Goal: Information Seeking & Learning: Learn about a topic

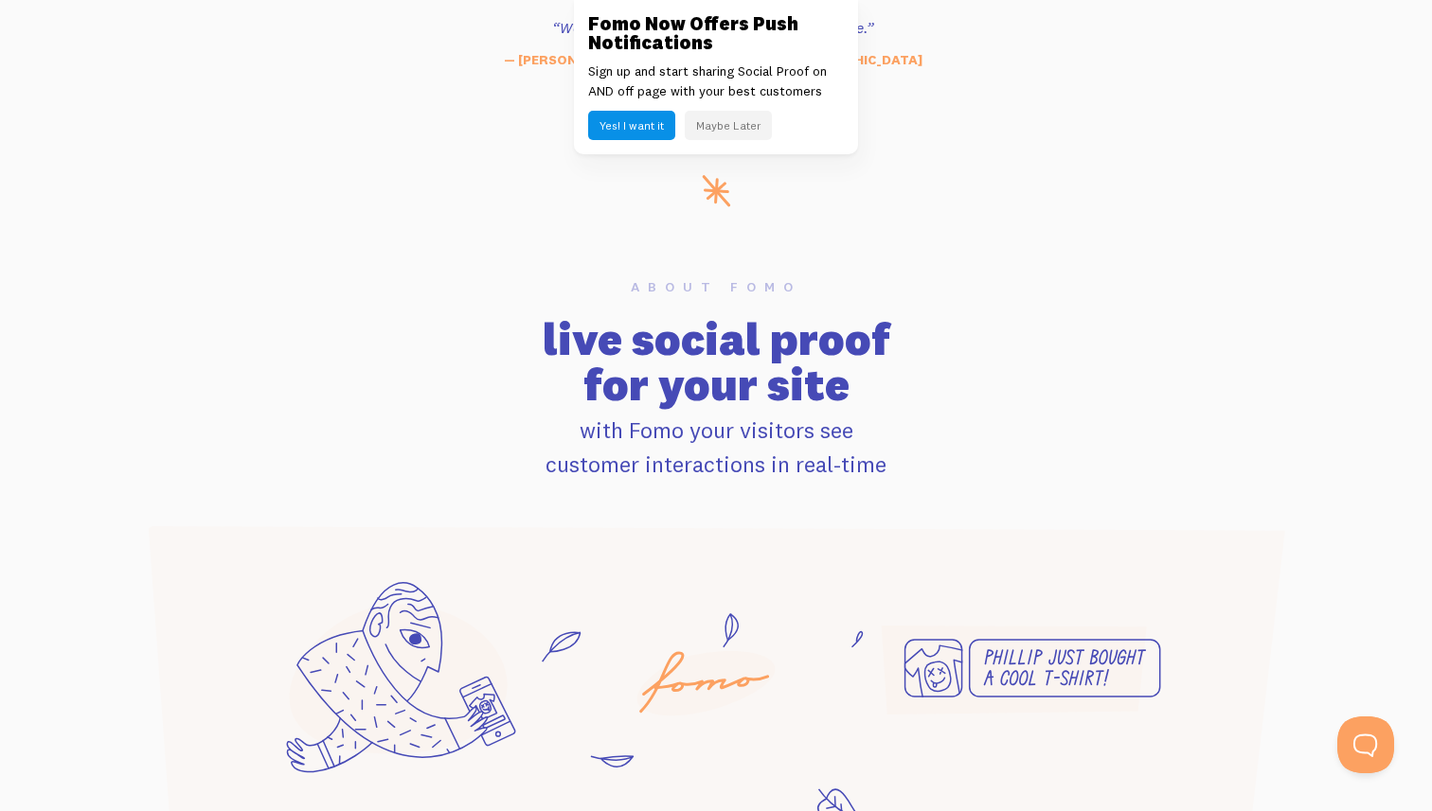
click at [259, 383] on h2 "live social proof for your site" at bounding box center [716, 361] width 1182 height 91
click at [714, 131] on button "Maybe Later" at bounding box center [728, 125] width 87 height 29
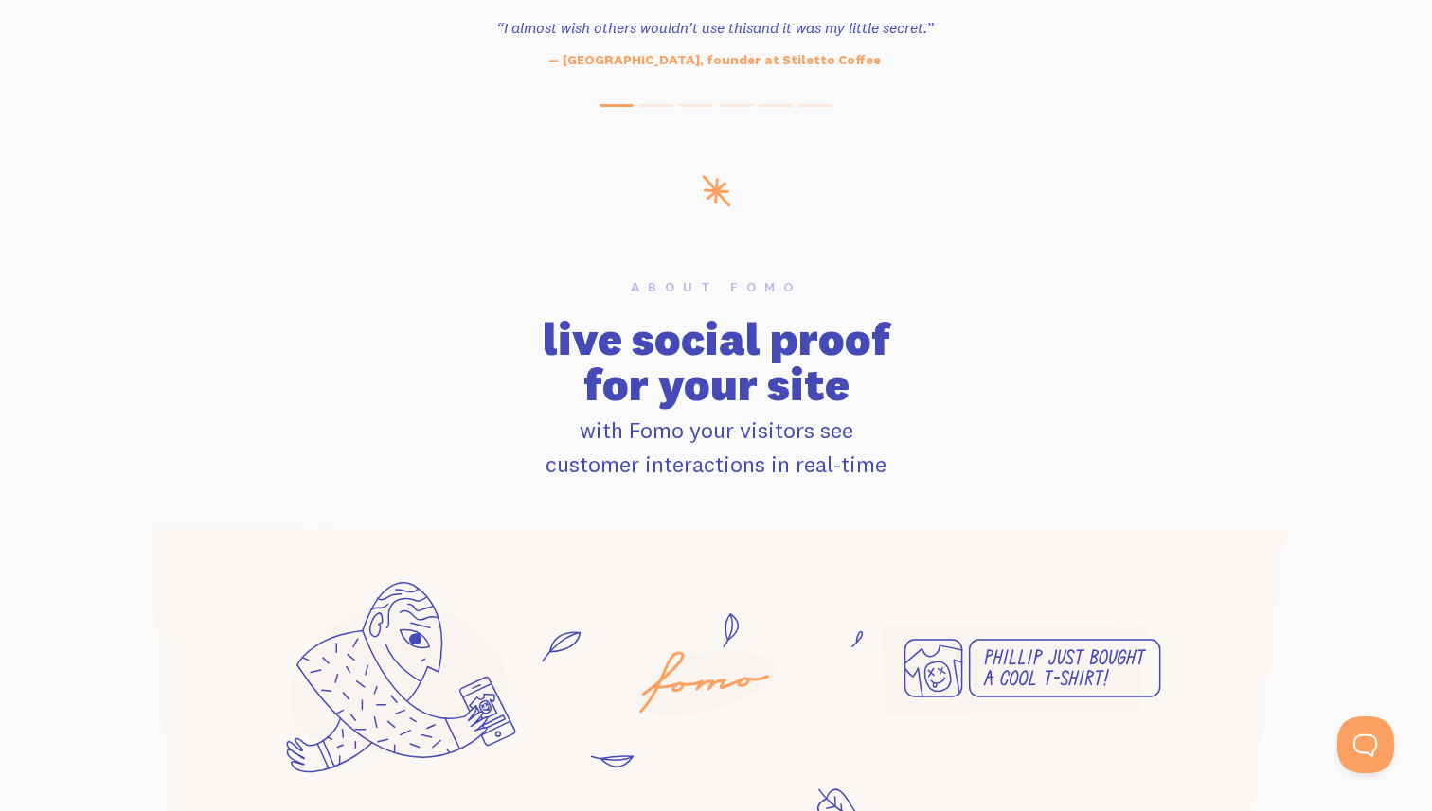
click at [294, 249] on section "About Fomo live social proof for your site with Fomo your visitors see customer…" at bounding box center [716, 539] width 1432 height 654
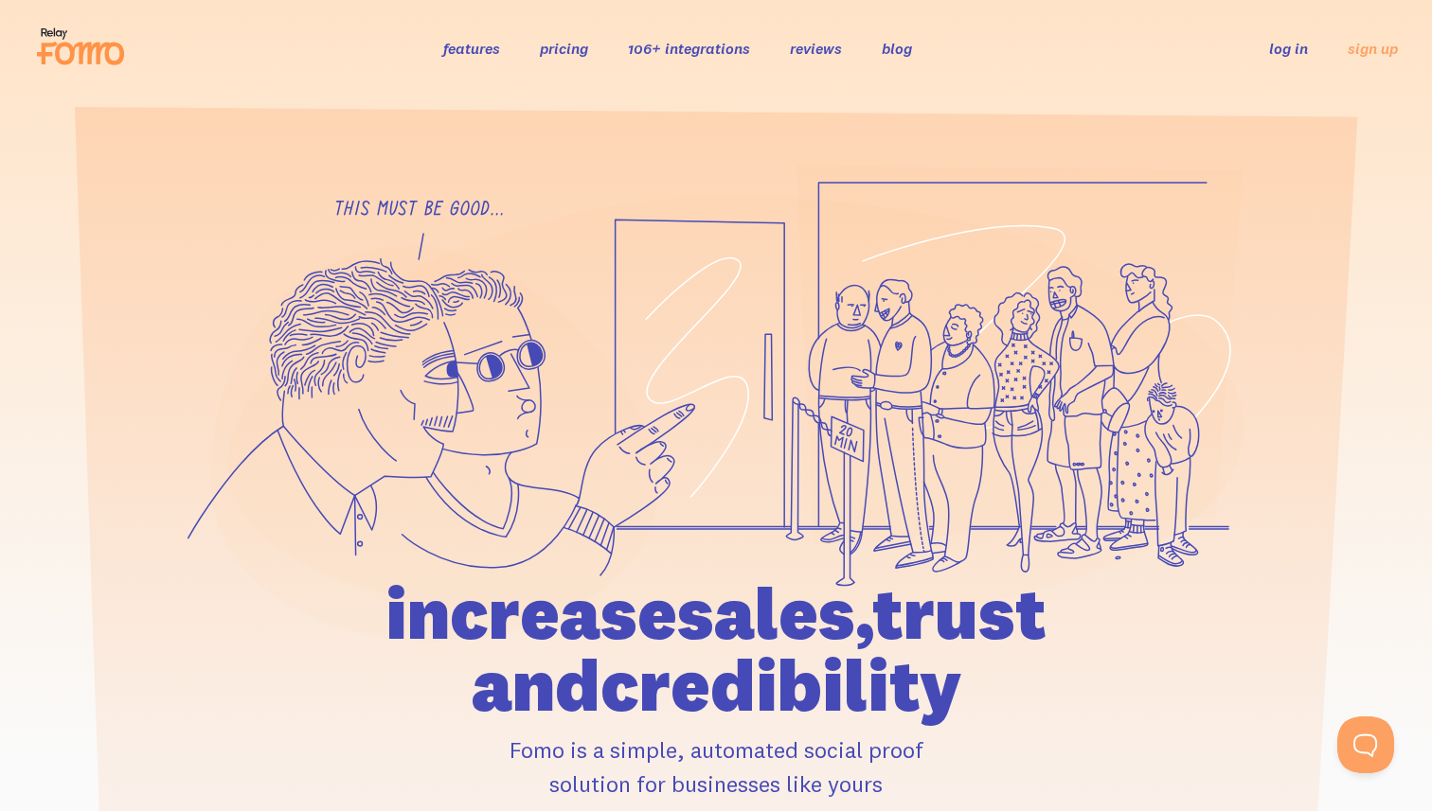
click at [899, 54] on link "blog" at bounding box center [897, 48] width 30 height 19
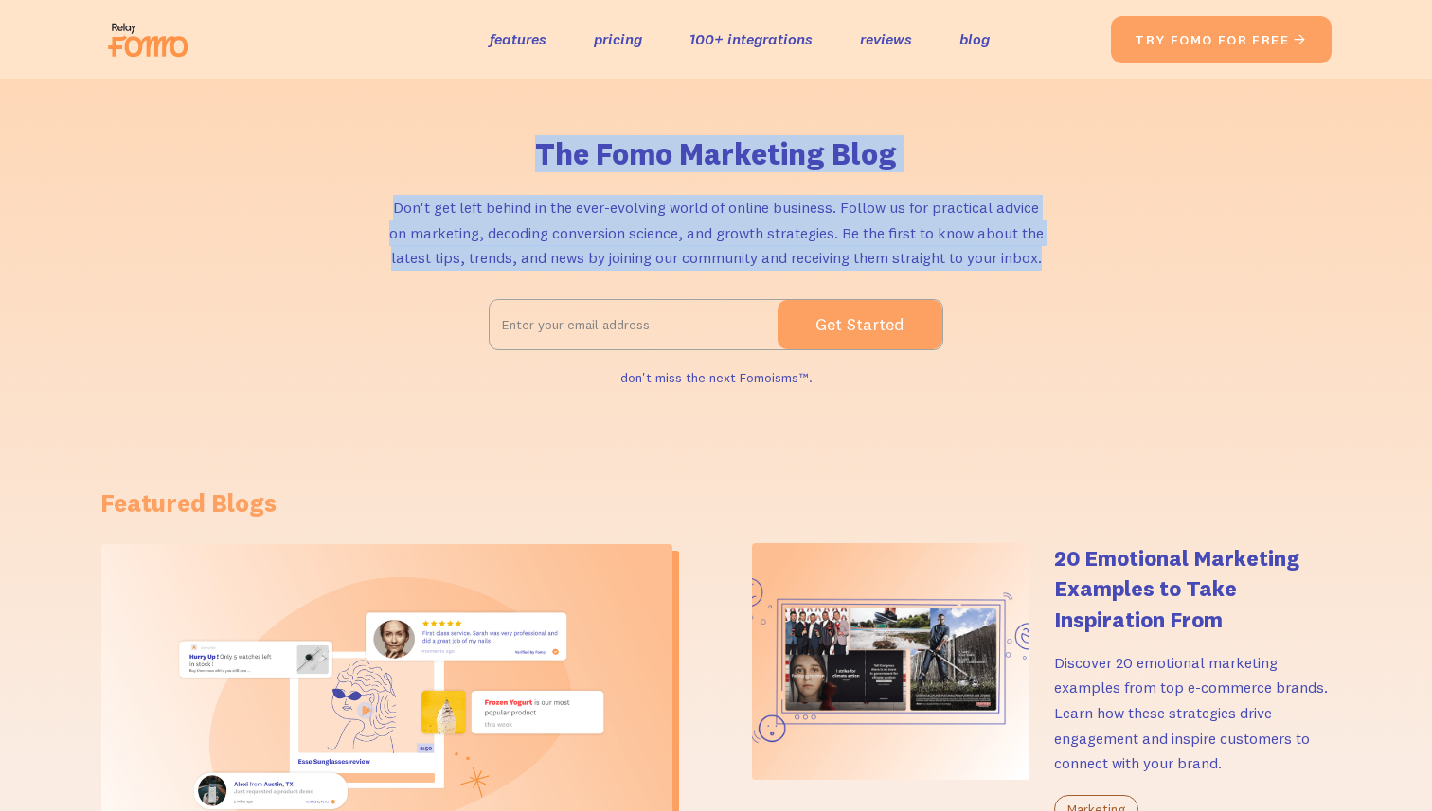
drag, startPoint x: 540, startPoint y: 161, endPoint x: 1058, endPoint y: 256, distance: 526.5
click at [1058, 256] on div "The Fomo Marketing Blog Don't get left behind in the ever-evolving world of onl…" at bounding box center [715, 264] width 1231 height 256
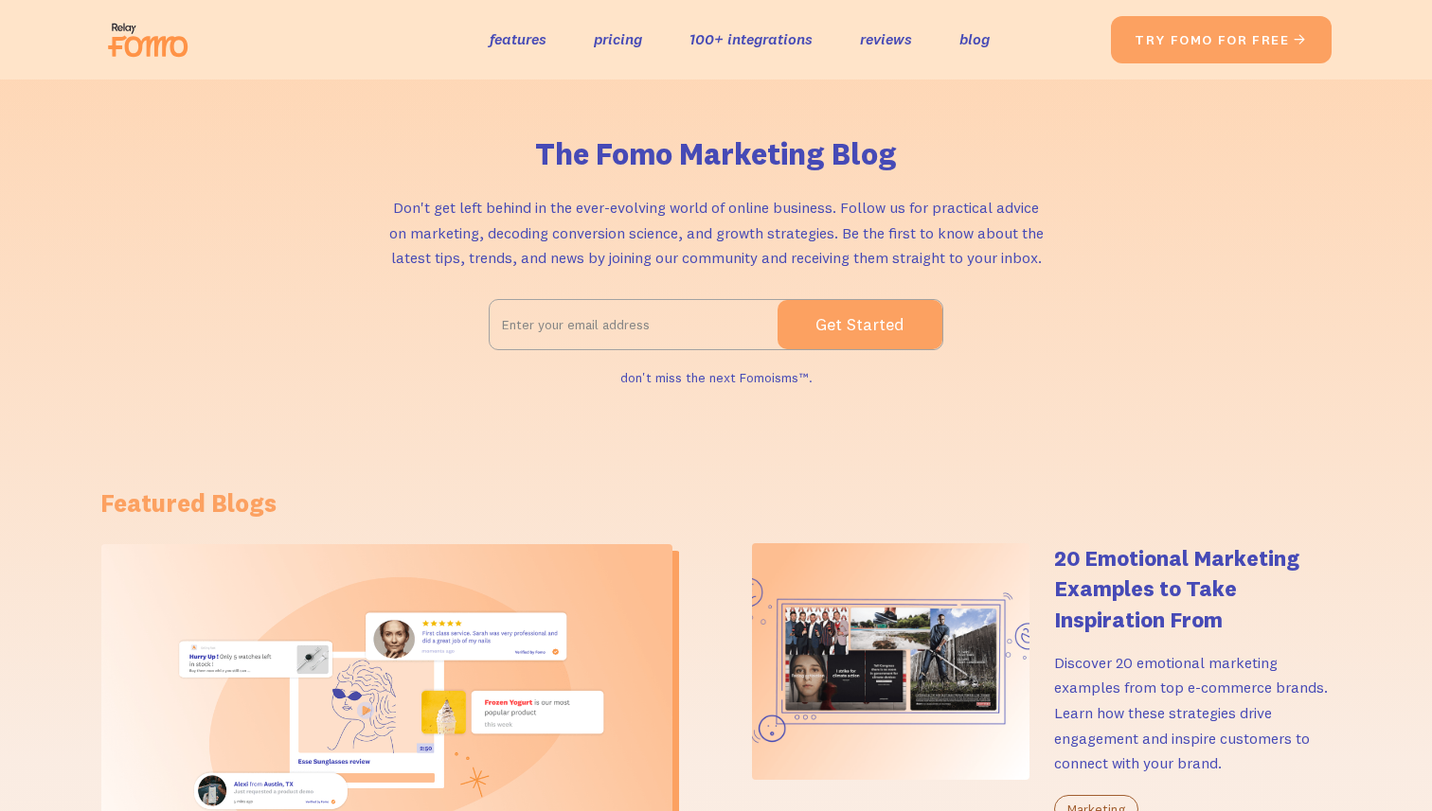
click at [40, 430] on div "Featured Blogs Types of Social Proof: 14 Examples Showing Their Impact Explore …" at bounding box center [716, 802] width 1432 height 745
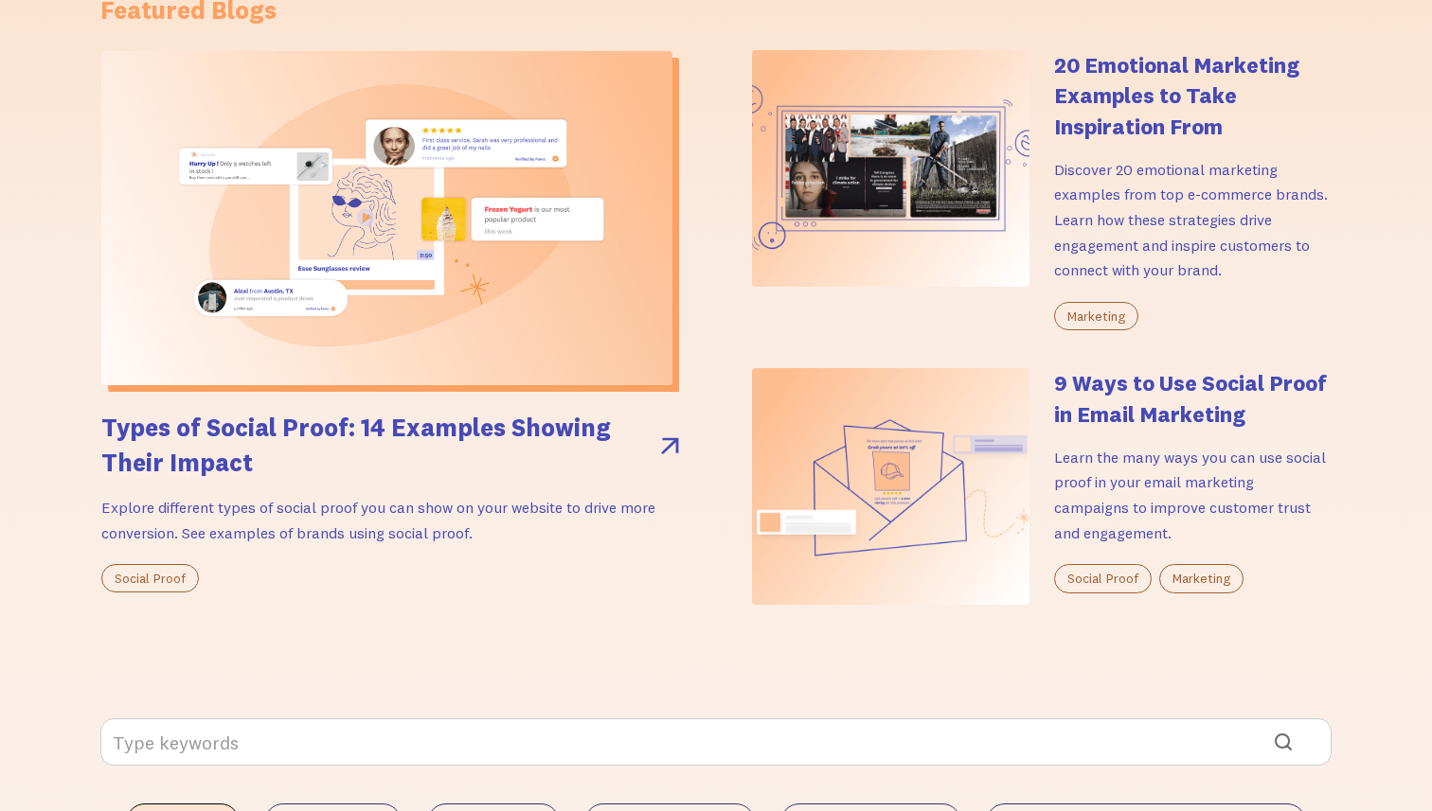
scroll to position [450, 0]
